Goal: Information Seeking & Learning: Find specific page/section

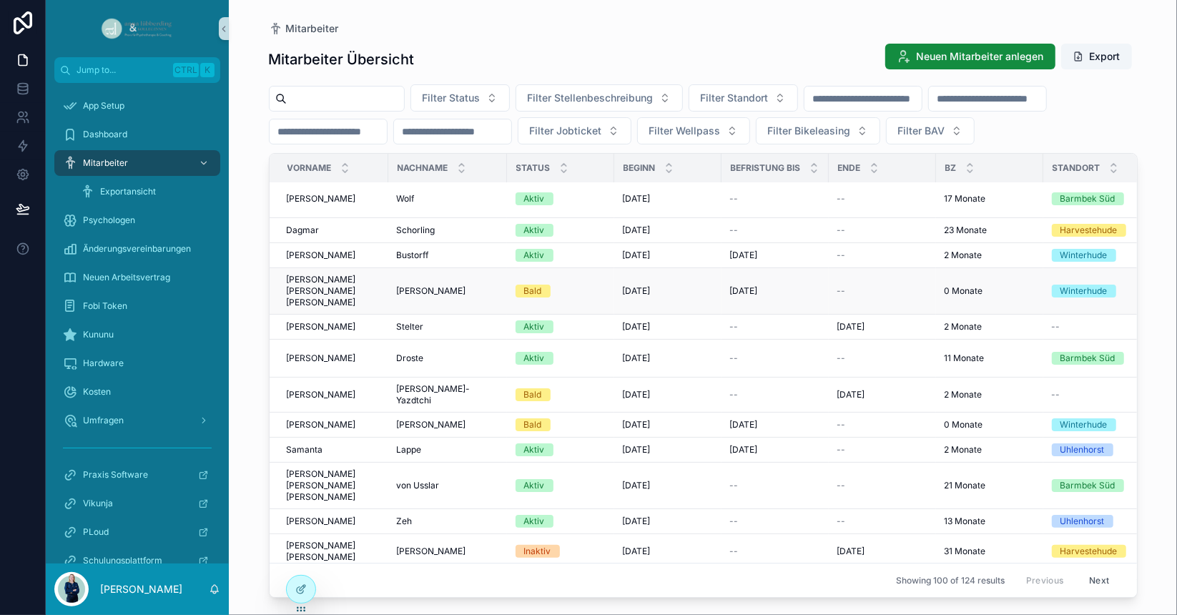
scroll to position [143, 0]
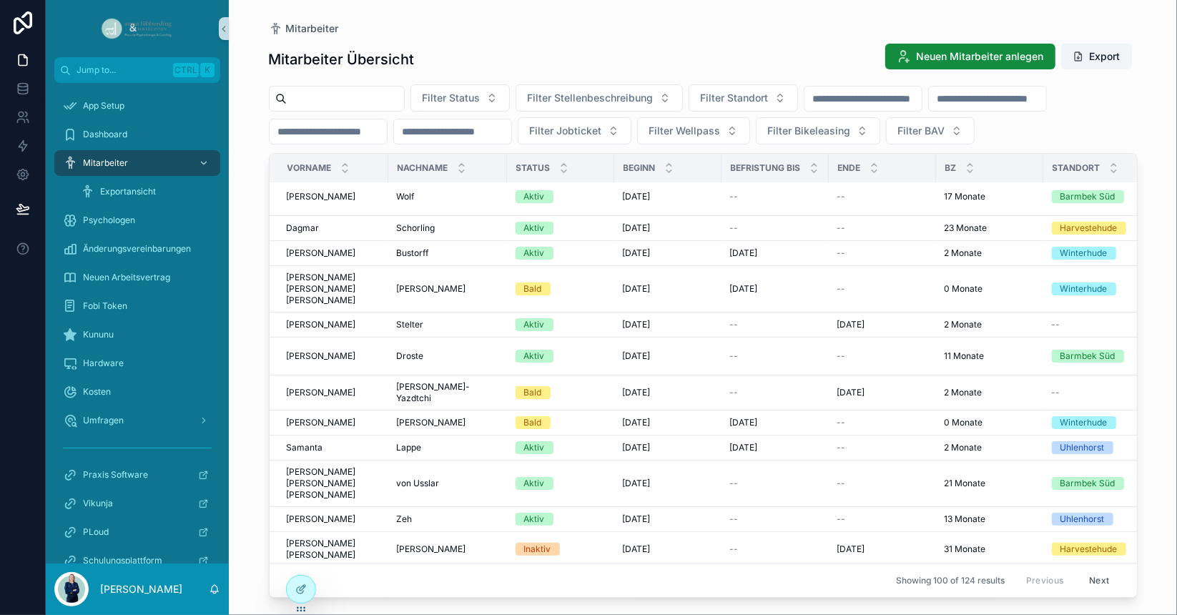
click at [331, 108] on div "scrollable content" at bounding box center [337, 99] width 136 height 26
click at [328, 102] on input "scrollable content" at bounding box center [345, 99] width 117 height 20
type input "***"
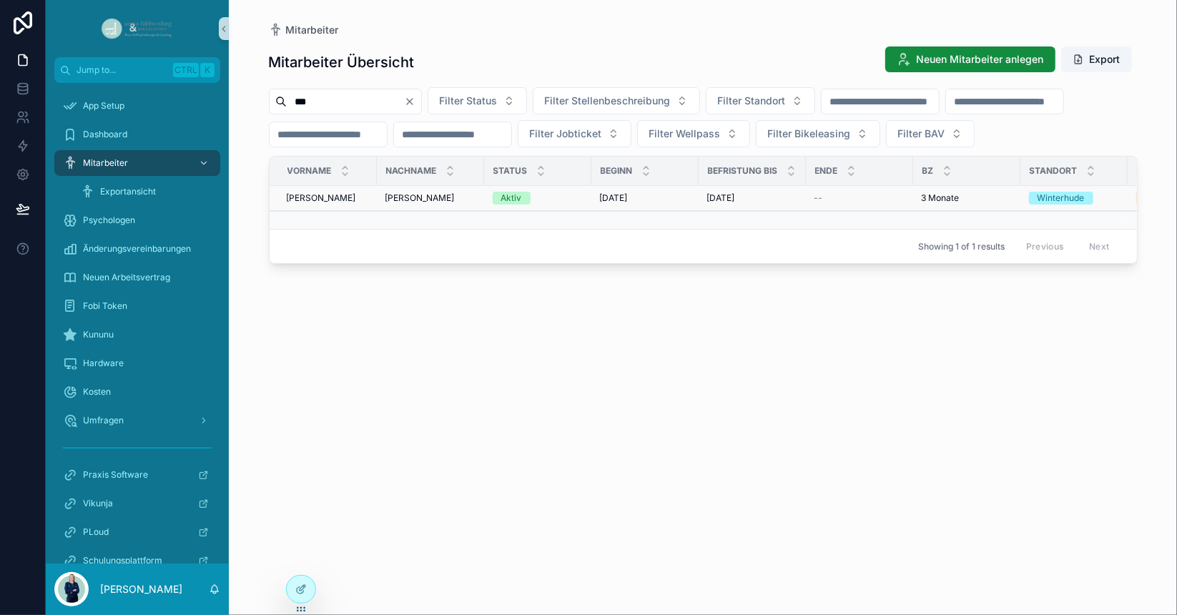
click at [348, 204] on div "[PERSON_NAME]" at bounding box center [328, 197] width 82 height 11
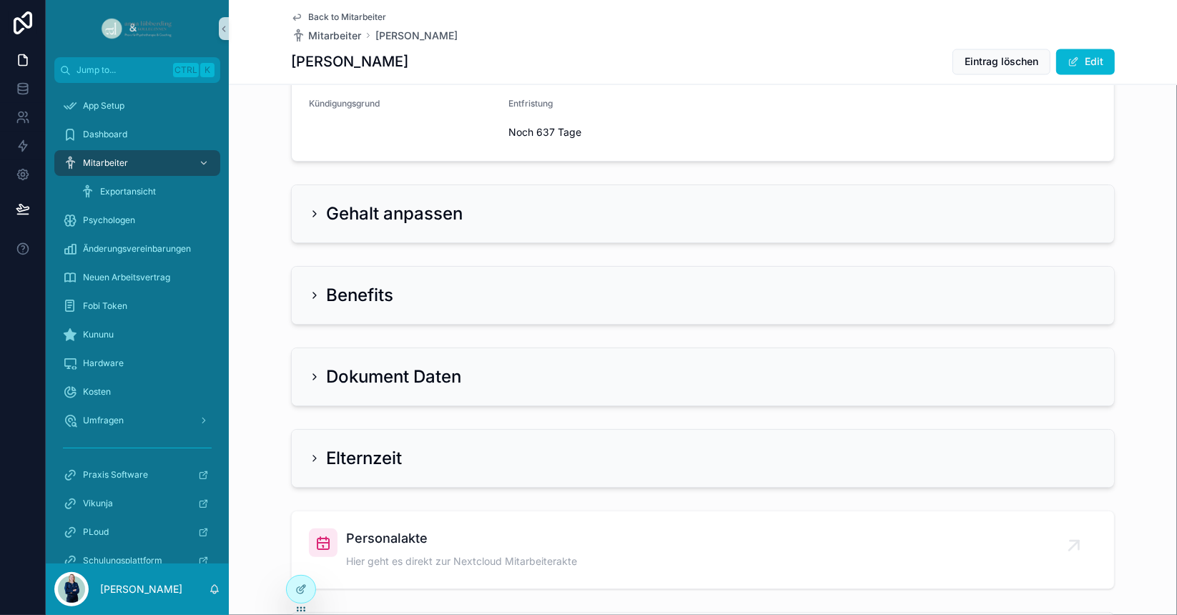
scroll to position [2052, 0]
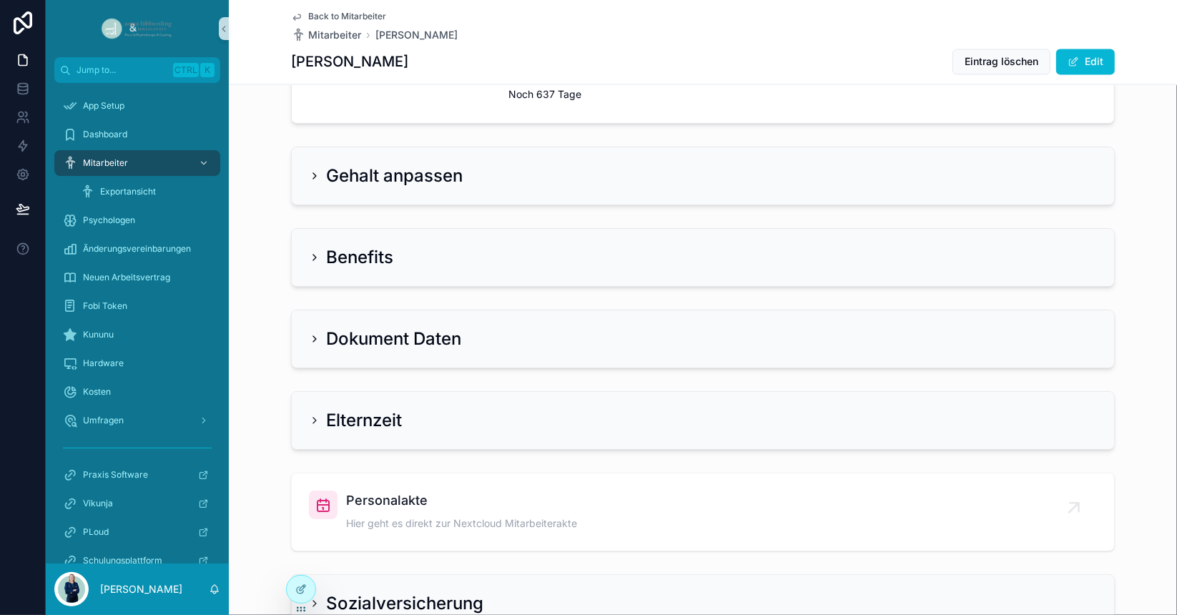
click at [393, 187] on h2 "Gehalt anpassen" at bounding box center [394, 175] width 137 height 23
click at [341, 187] on h2 "Gehalt anpassen" at bounding box center [394, 175] width 137 height 23
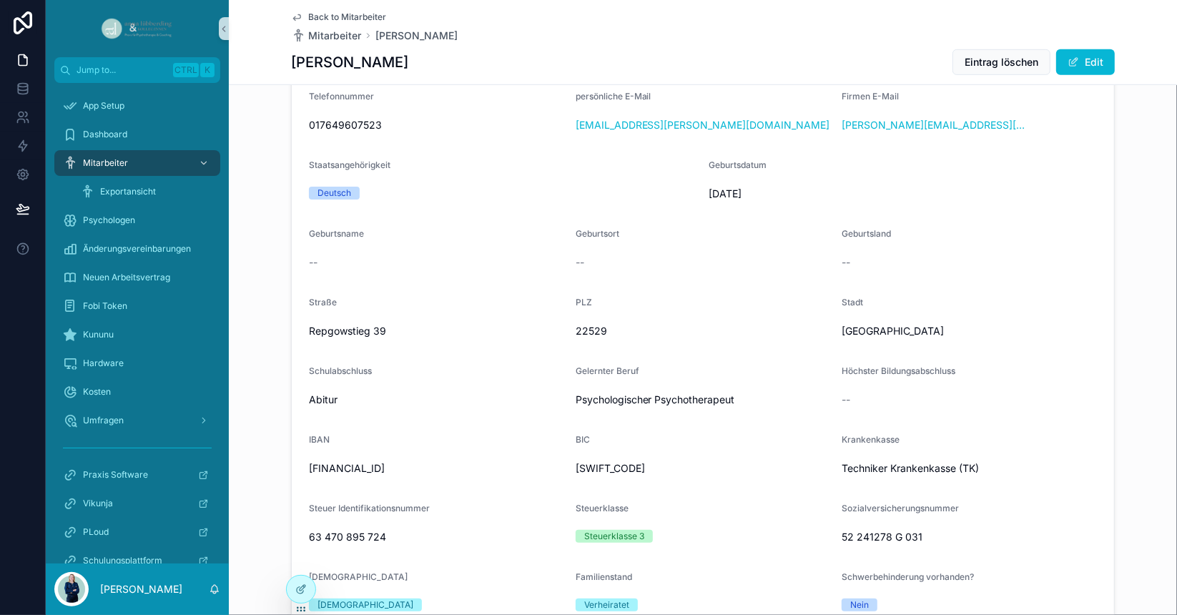
scroll to position [907, 0]
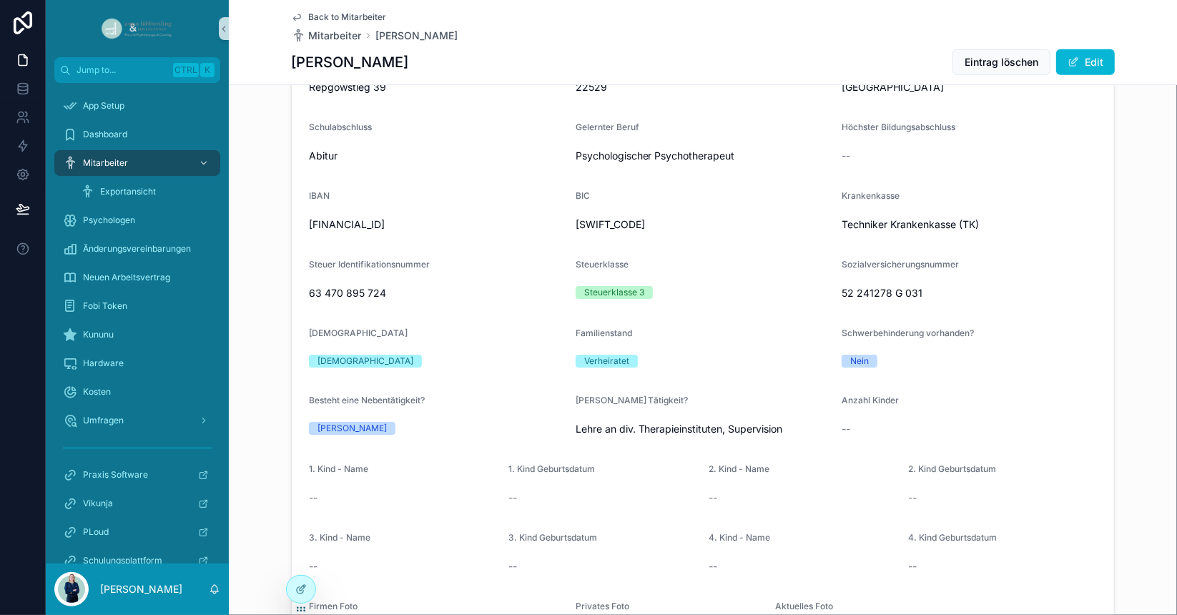
click at [795, 432] on span "Lehre an div. Therapieinstituten, Supervision" at bounding box center [703, 429] width 255 height 14
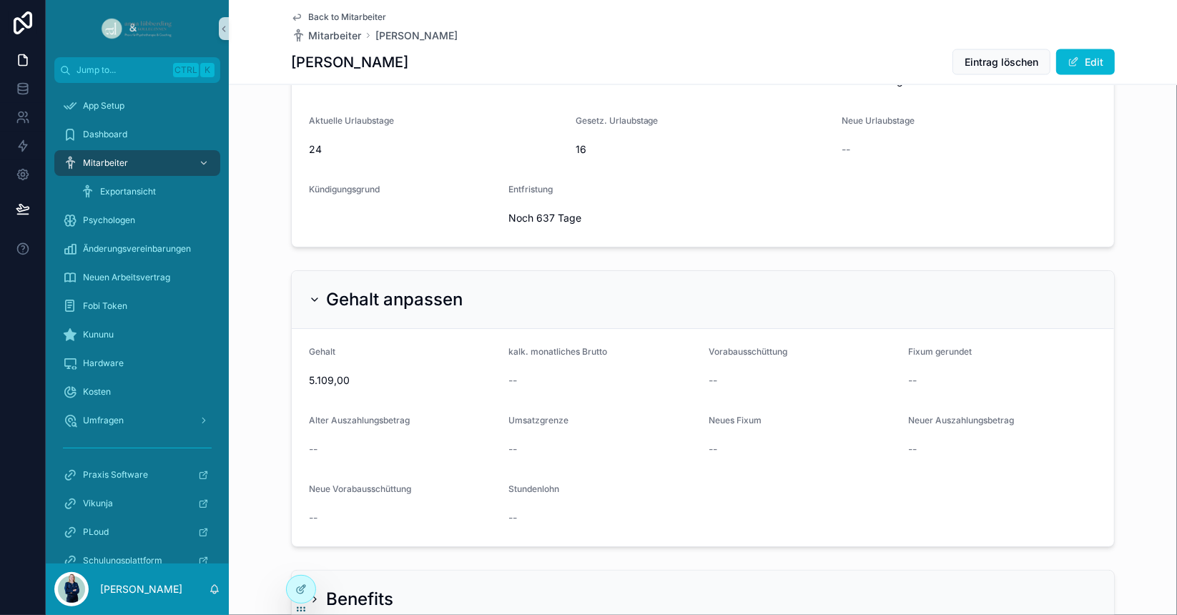
scroll to position [1929, 0]
drag, startPoint x: 829, startPoint y: 109, endPoint x: 921, endPoint y: 112, distance: 92.3
click at [315, 304] on icon "scrollable content" at bounding box center [314, 297] width 11 height 11
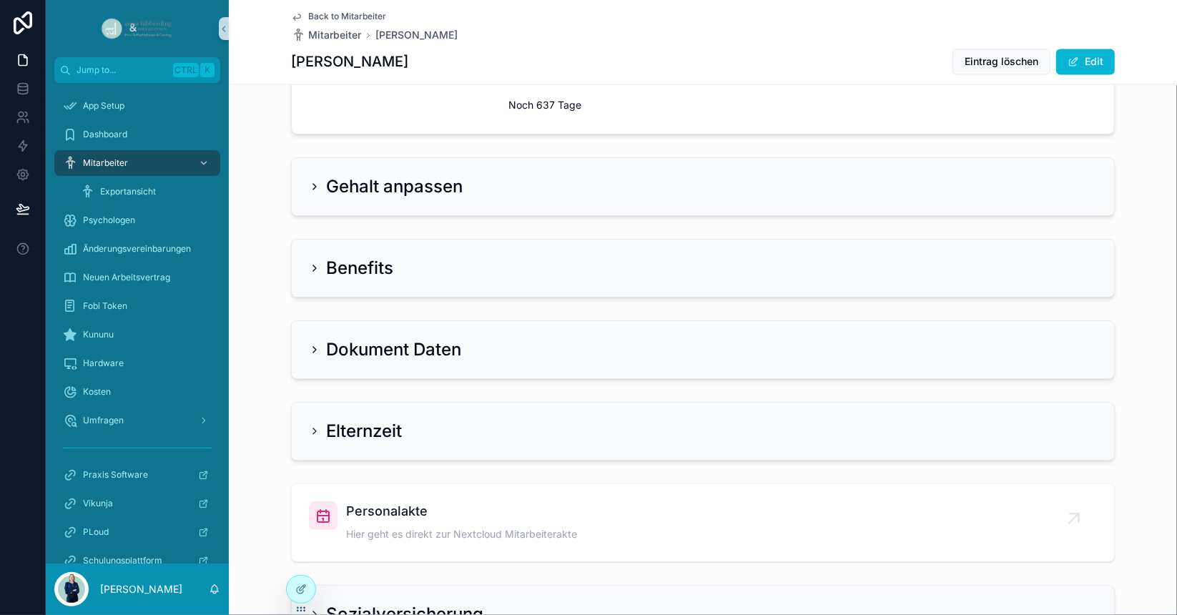
scroll to position [2132, 0]
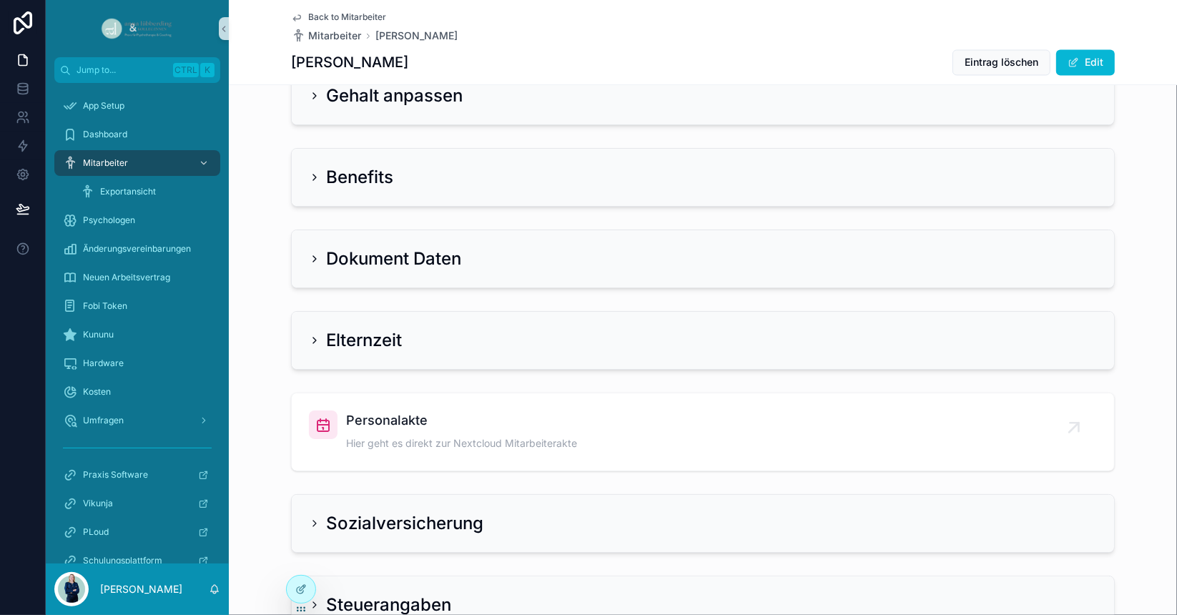
click at [309, 183] on icon "scrollable content" at bounding box center [314, 177] width 11 height 11
click at [326, 189] on h2 "Benefits" at bounding box center [359, 177] width 67 height 23
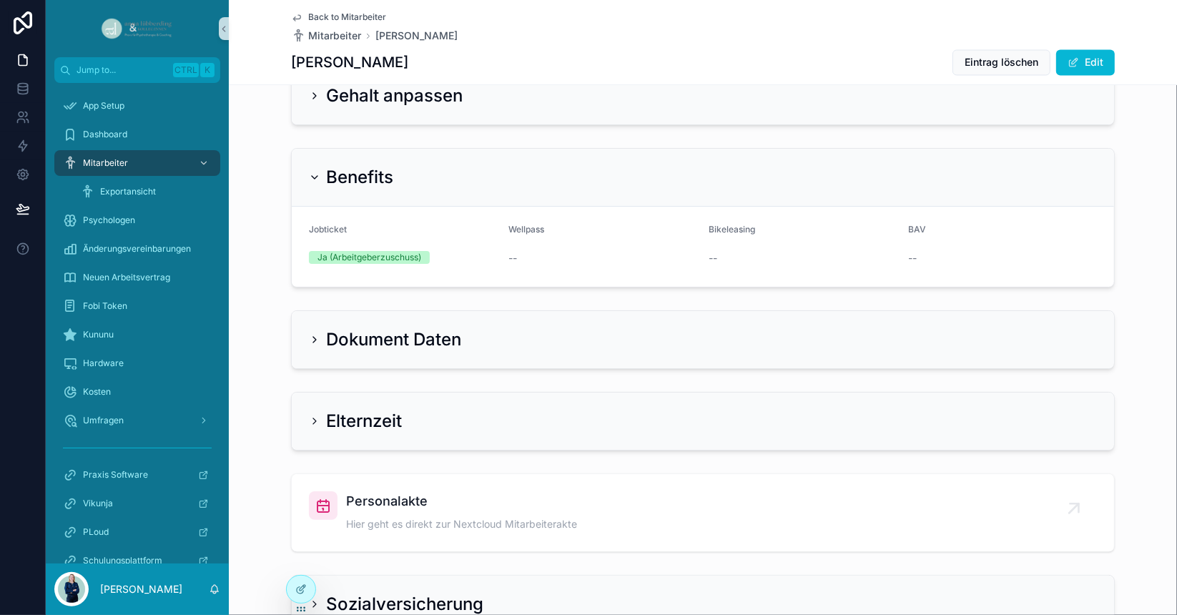
click at [315, 183] on icon "scrollable content" at bounding box center [314, 177] width 11 height 11
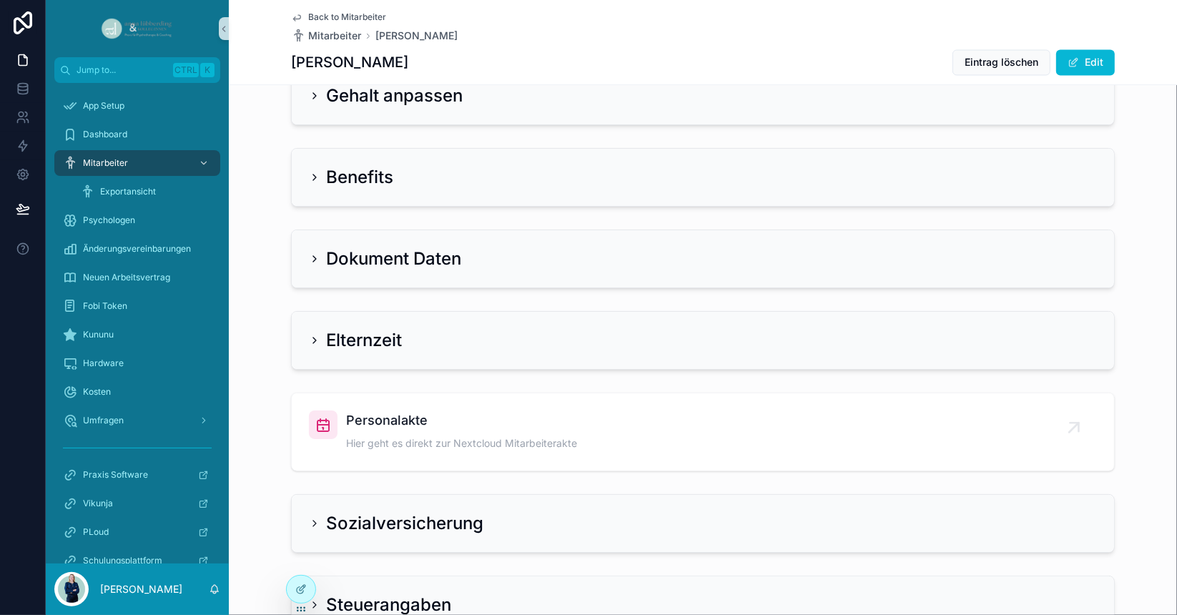
click at [312, 270] on div "Dokument Daten" at bounding box center [385, 258] width 152 height 23
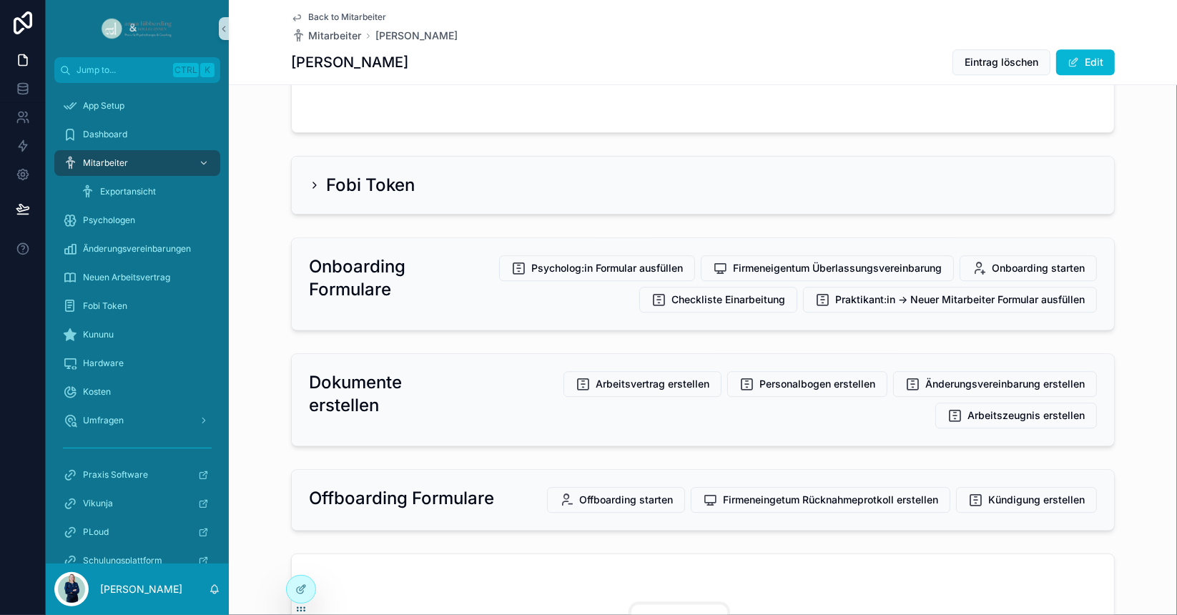
scroll to position [2885, 0]
click at [309, 195] on div "Fobi Token" at bounding box center [362, 183] width 106 height 23
click at [310, 189] on icon "scrollable content" at bounding box center [314, 183] width 11 height 11
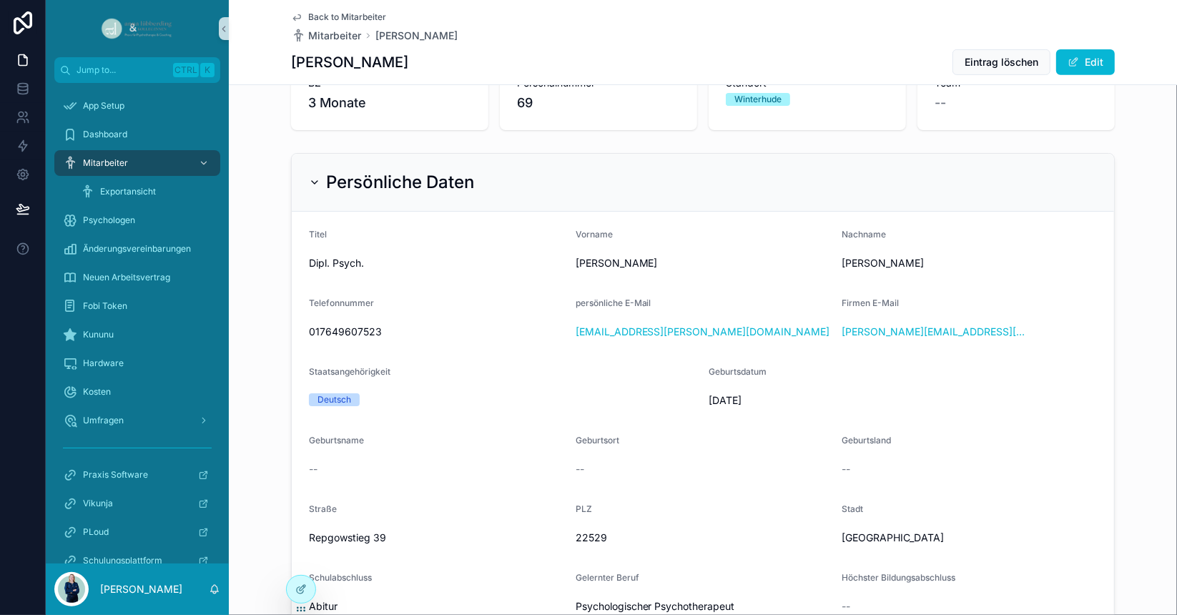
scroll to position [0, 0]
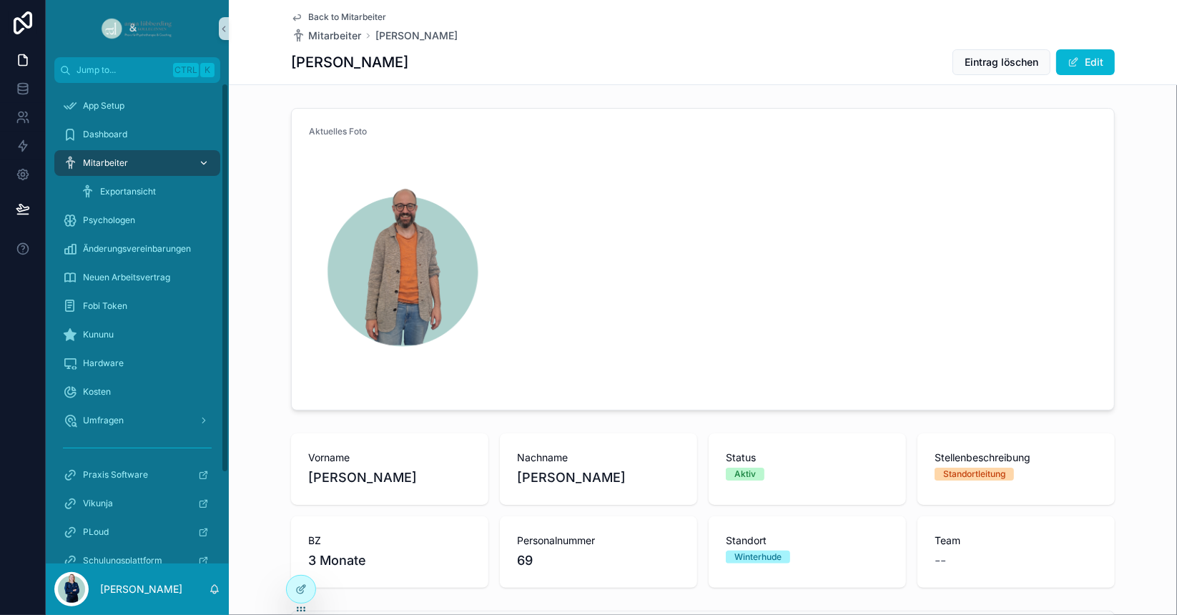
click at [132, 157] on div "Mitarbeiter" at bounding box center [137, 163] width 149 height 23
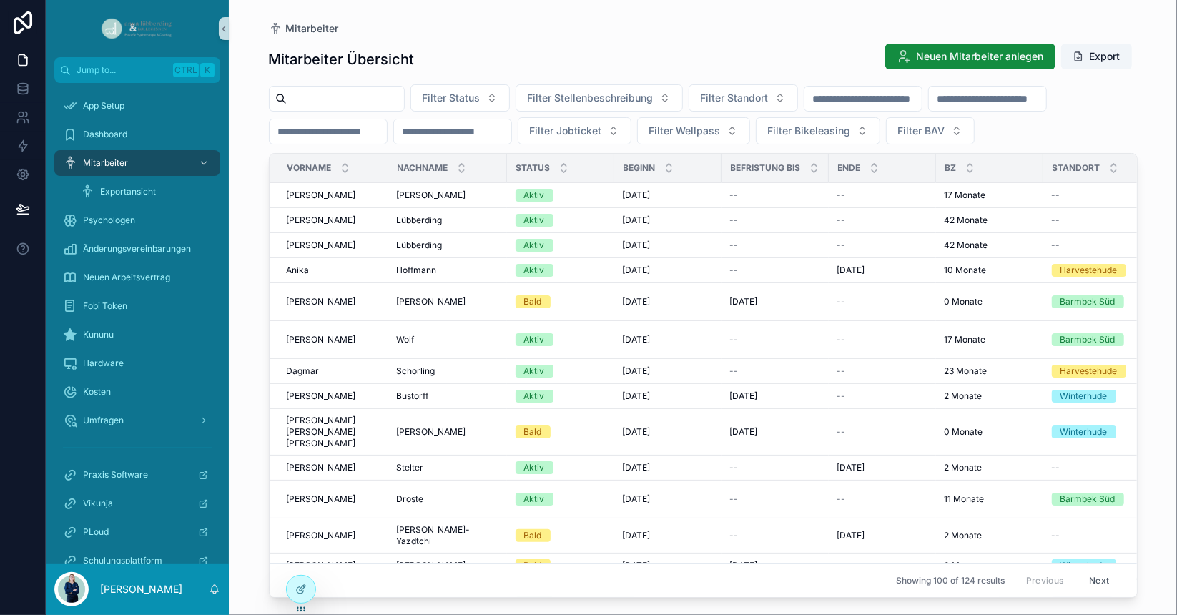
click at [363, 91] on input "scrollable content" at bounding box center [345, 99] width 117 height 20
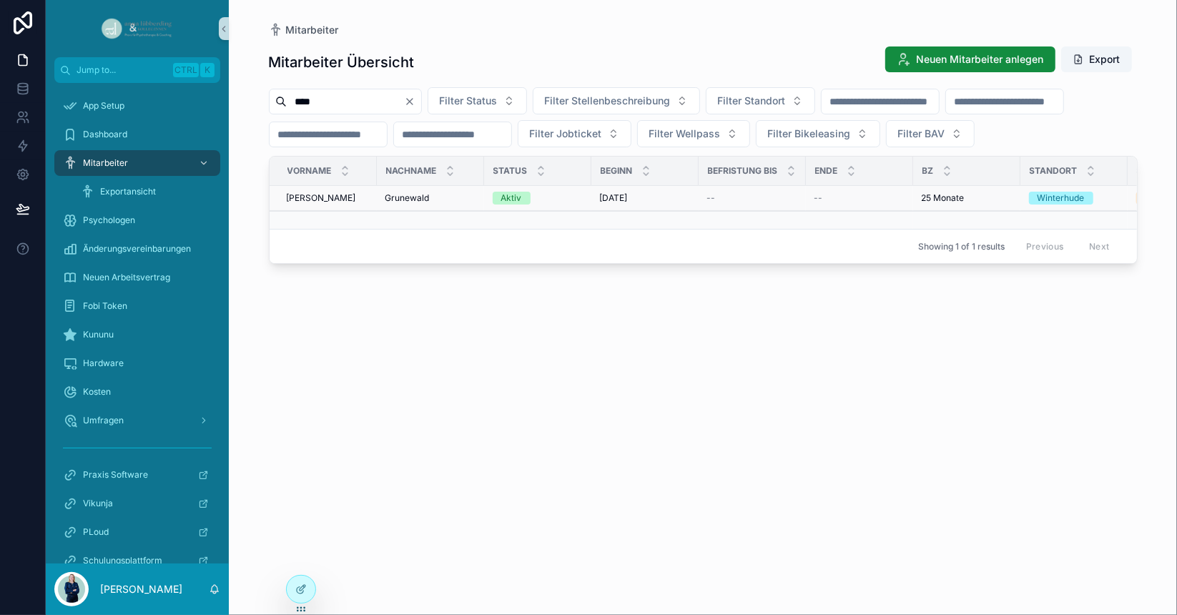
type input "****"
click at [368, 211] on td "[PERSON_NAME]" at bounding box center [323, 198] width 107 height 25
click at [369, 211] on td "[PERSON_NAME]" at bounding box center [323, 198] width 107 height 25
click at [419, 211] on td "[PERSON_NAME] [PERSON_NAME]" at bounding box center [430, 198] width 107 height 25
click at [408, 211] on td "[PERSON_NAME] [PERSON_NAME]" at bounding box center [430, 198] width 107 height 25
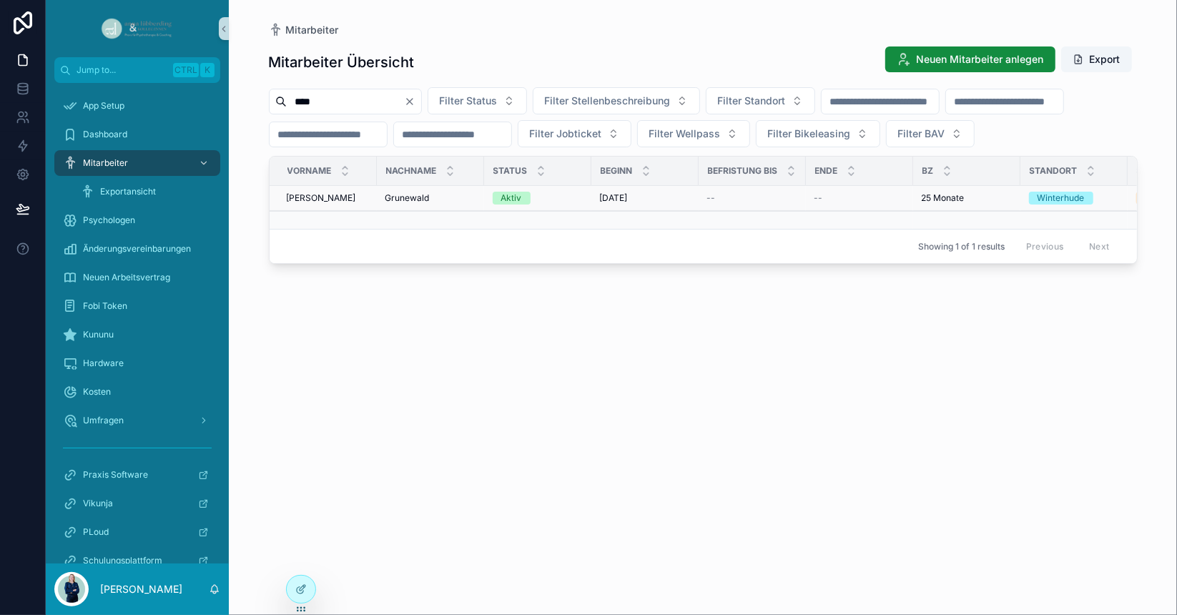
click at [400, 204] on span "Grunewald" at bounding box center [407, 197] width 44 height 11
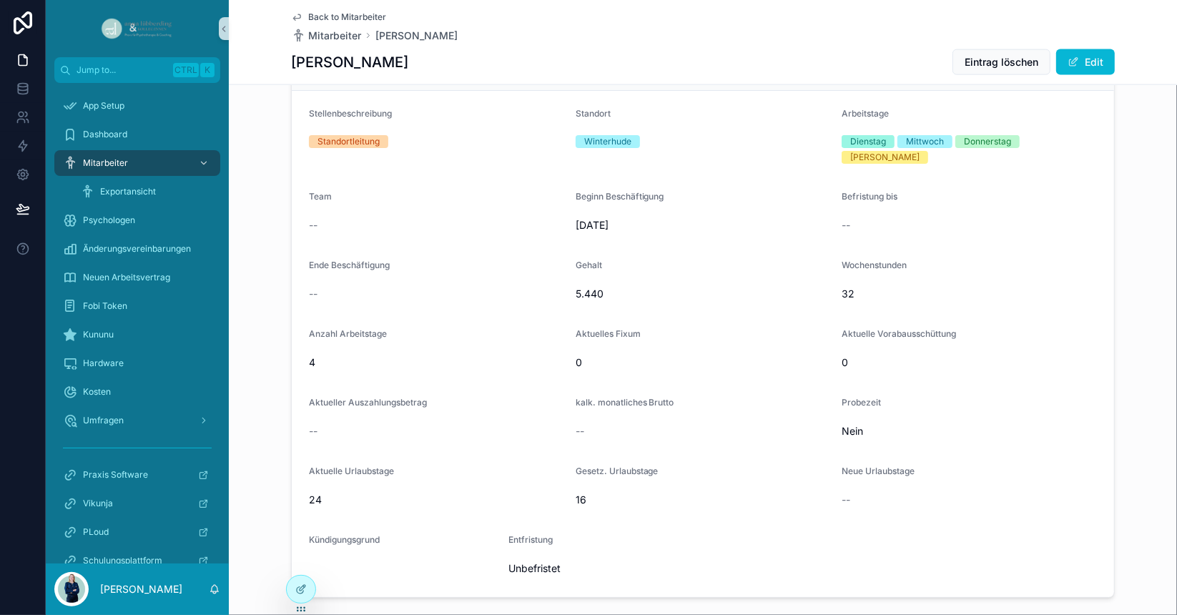
scroll to position [1535, 0]
click at [309, 71] on div "Vertragsdaten" at bounding box center [376, 59] width 134 height 23
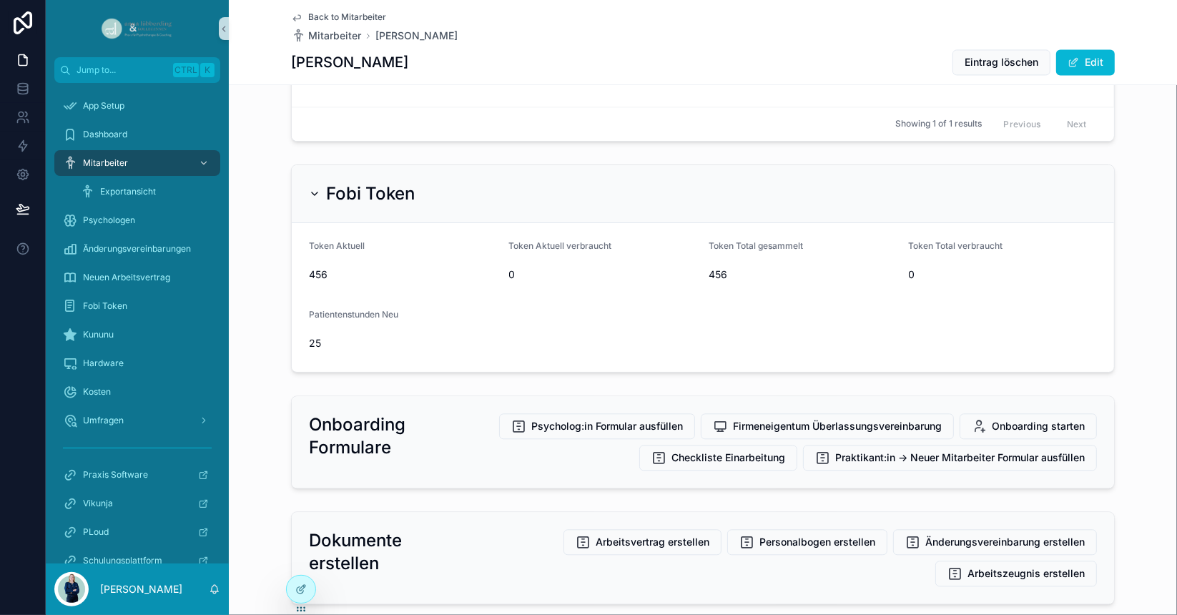
scroll to position [2378, 0]
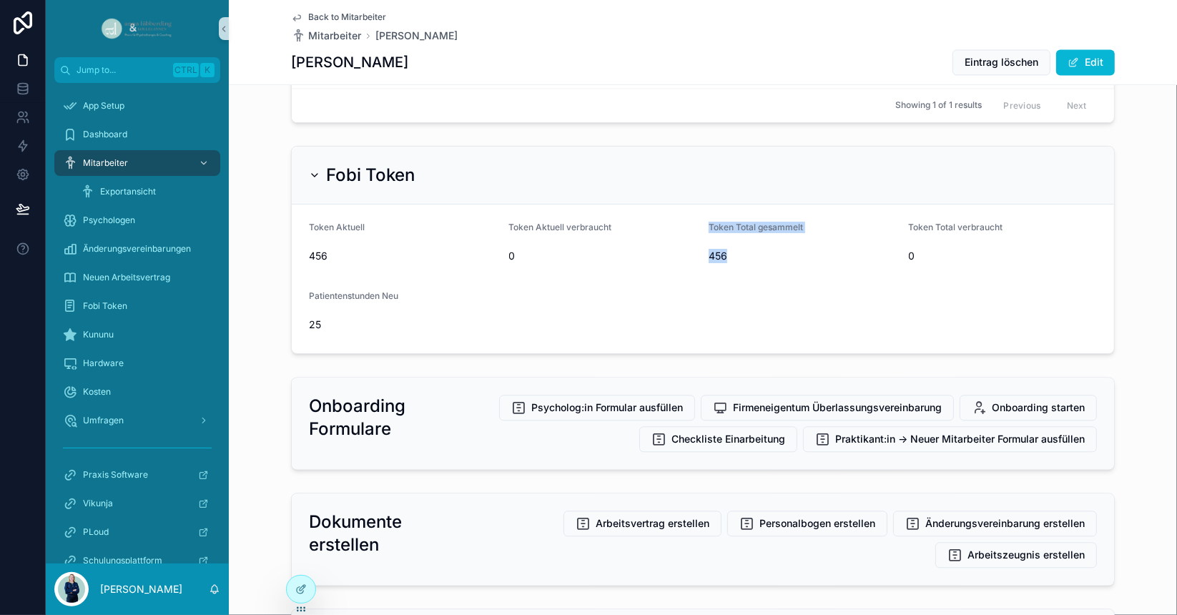
drag, startPoint x: 749, startPoint y: 241, endPoint x: 681, endPoint y: 247, distance: 68.9
click at [681, 247] on form "Token Aktuell 456 Token Aktuell verbraucht 0 Token Total gesammelt 456 Token To…" at bounding box center [703, 279] width 822 height 149
click at [94, 302] on span "Fobi Token" at bounding box center [105, 305] width 44 height 11
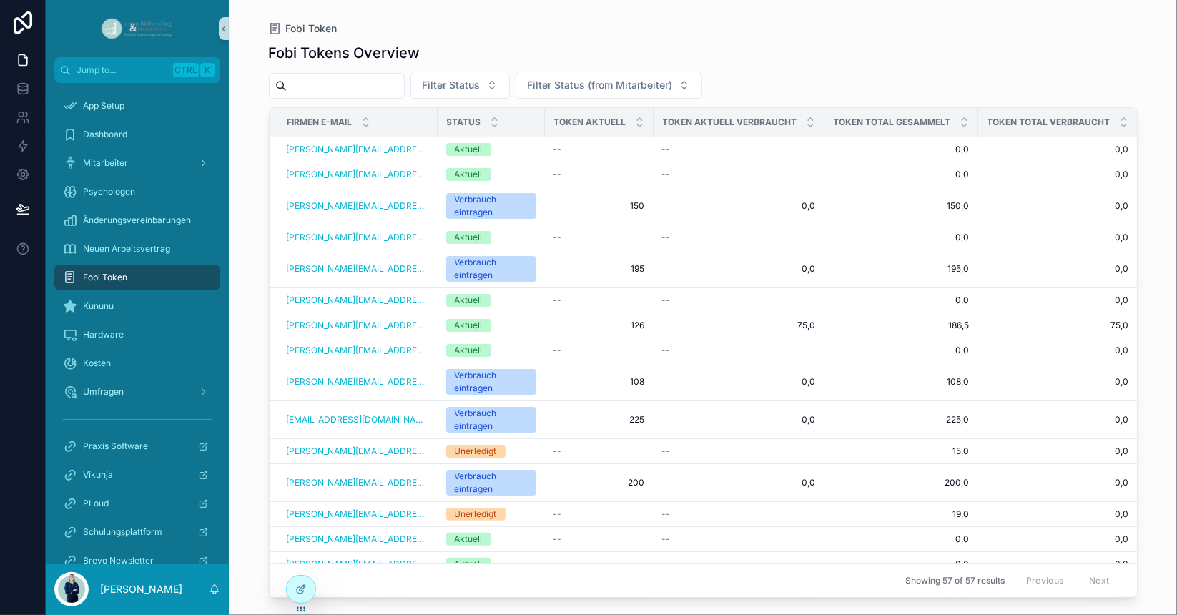
click at [358, 82] on input "scrollable content" at bounding box center [345, 86] width 117 height 20
type input "*******"
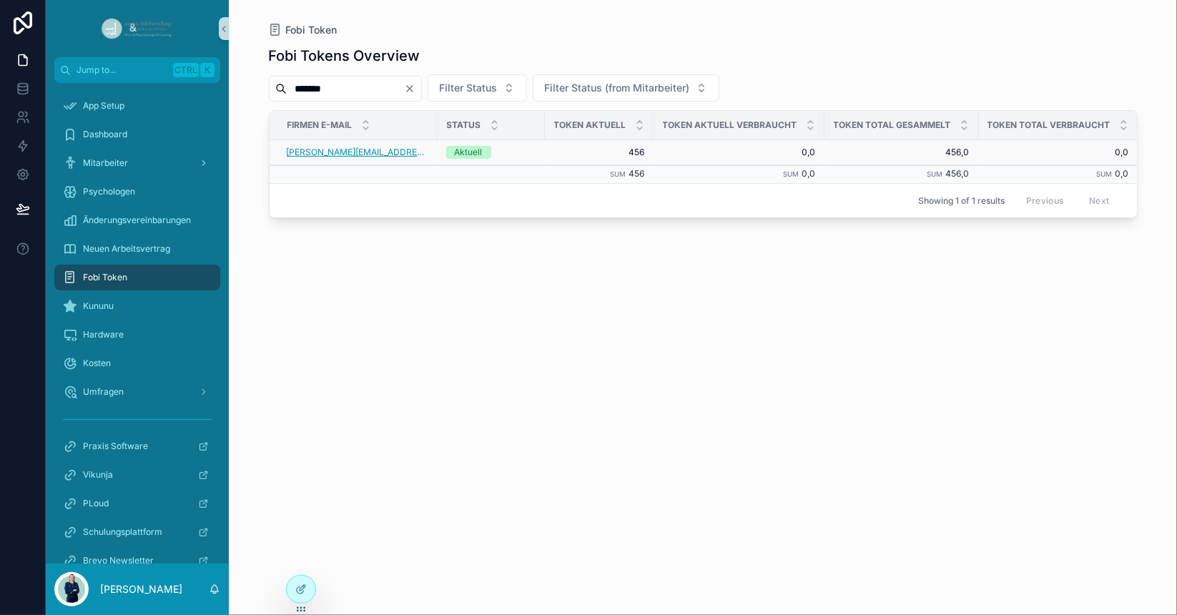
click at [399, 147] on link "[PERSON_NAME][EMAIL_ADDRESS][DOMAIN_NAME]" at bounding box center [358, 152] width 142 height 11
click at [789, 443] on div "Fobi Tokens Overview ******* Filter Status Filter Status (from Mitarbeiter) Fir…" at bounding box center [703, 317] width 869 height 561
click at [533, 154] on div "Aktuell" at bounding box center [491, 152] width 90 height 13
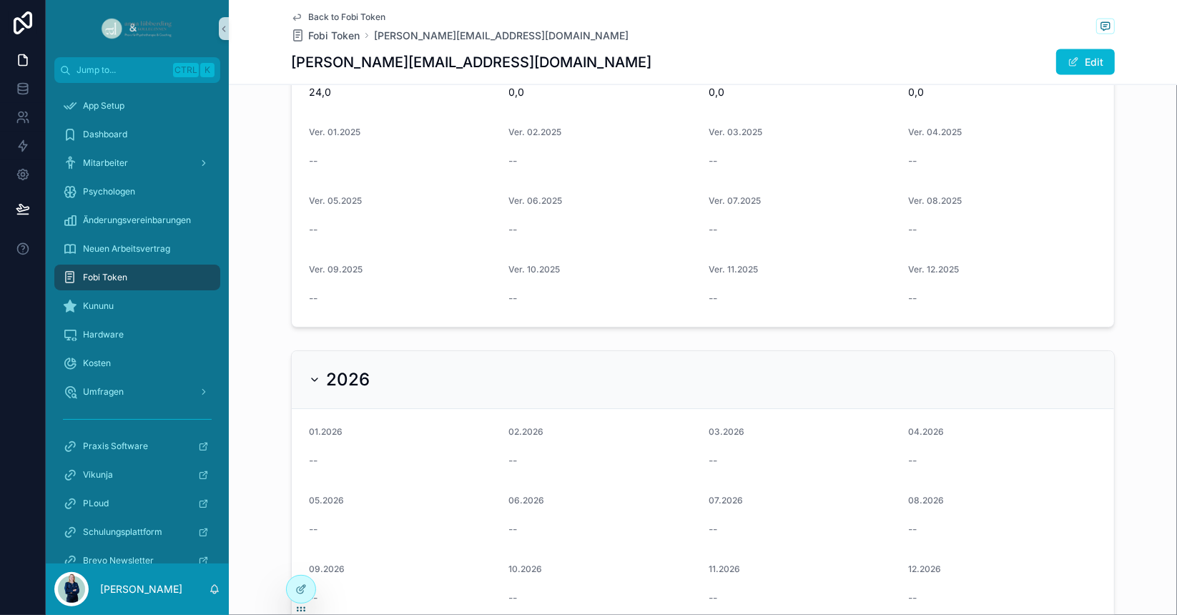
scroll to position [1590, 0]
